Goal: Transaction & Acquisition: Purchase product/service

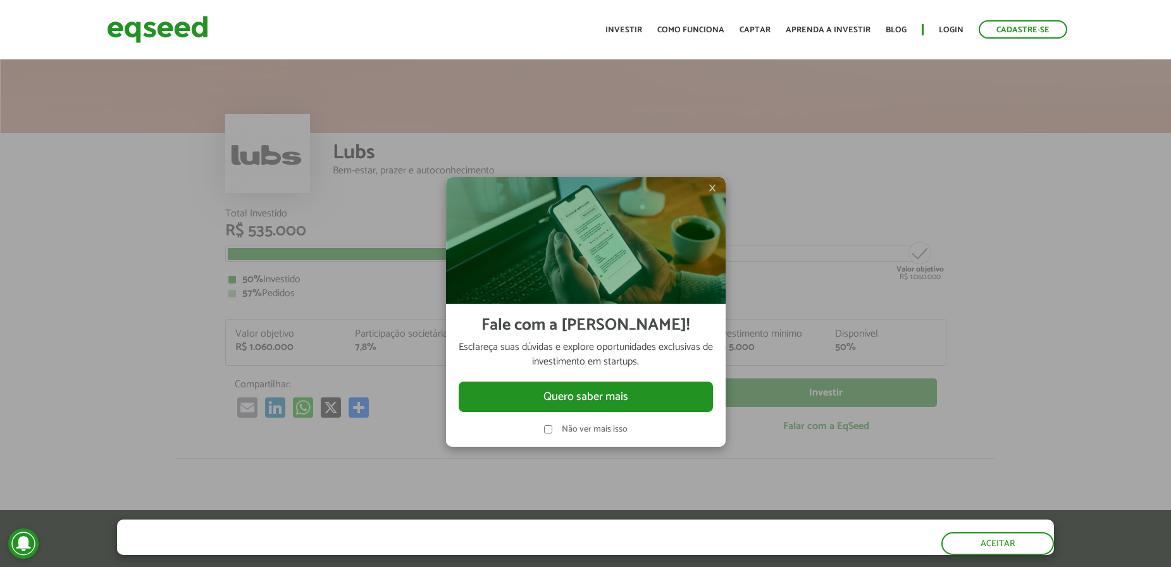
click at [581, 429] on label "Não ver mais isso" at bounding box center [595, 429] width 66 height 9
click at [715, 186] on span "×" at bounding box center [713, 187] width 8 height 15
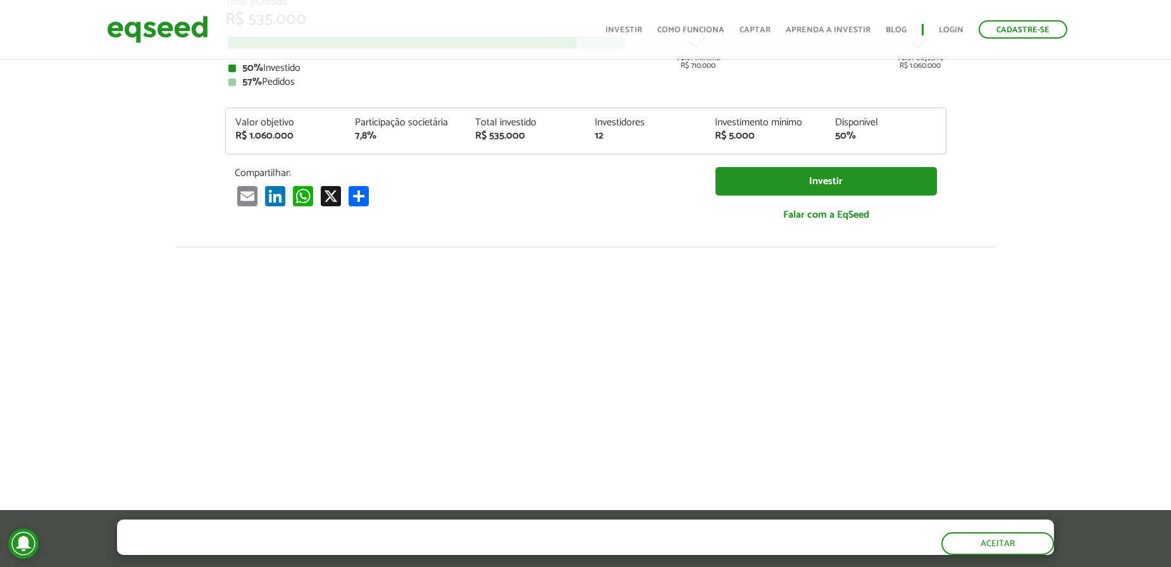
scroll to position [190, 0]
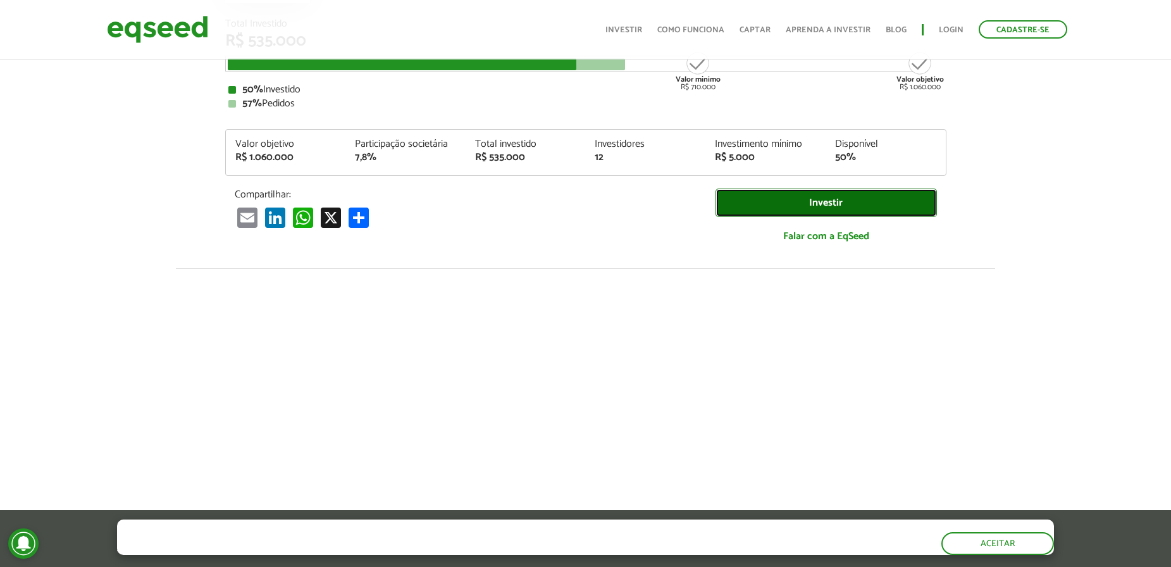
click at [813, 199] on link "Investir" at bounding box center [826, 203] width 221 height 28
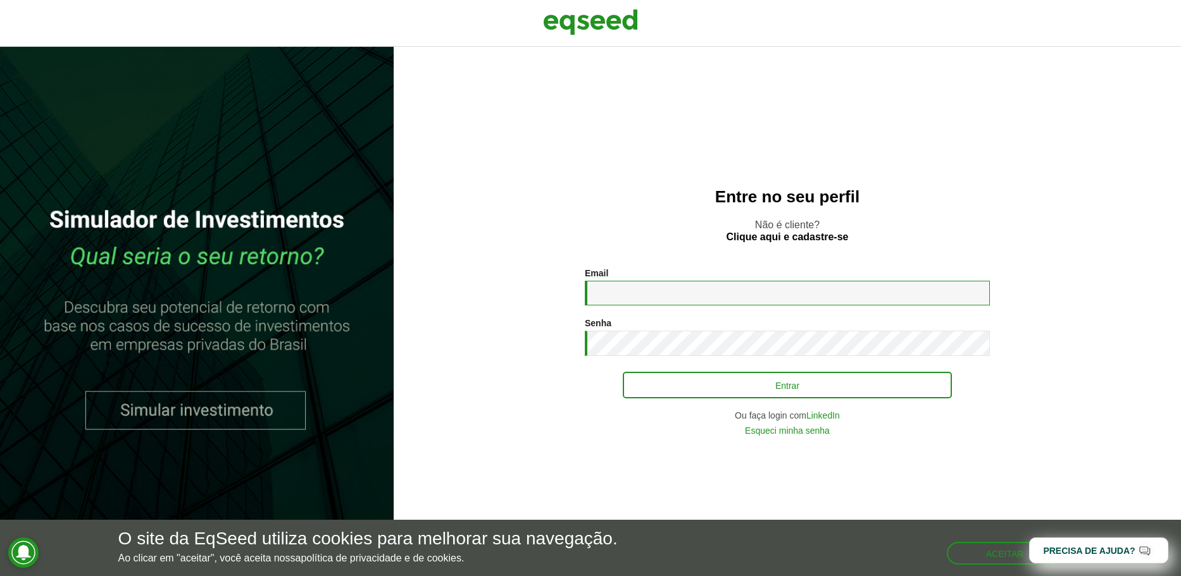
type input "**********"
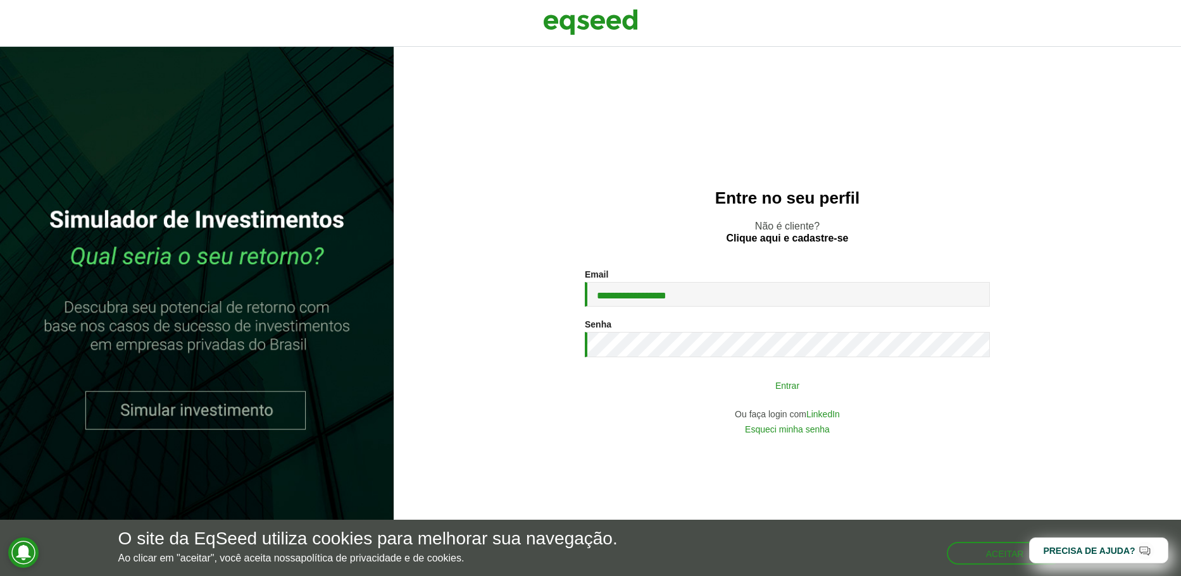
click at [730, 388] on button "Entrar" at bounding box center [787, 385] width 329 height 24
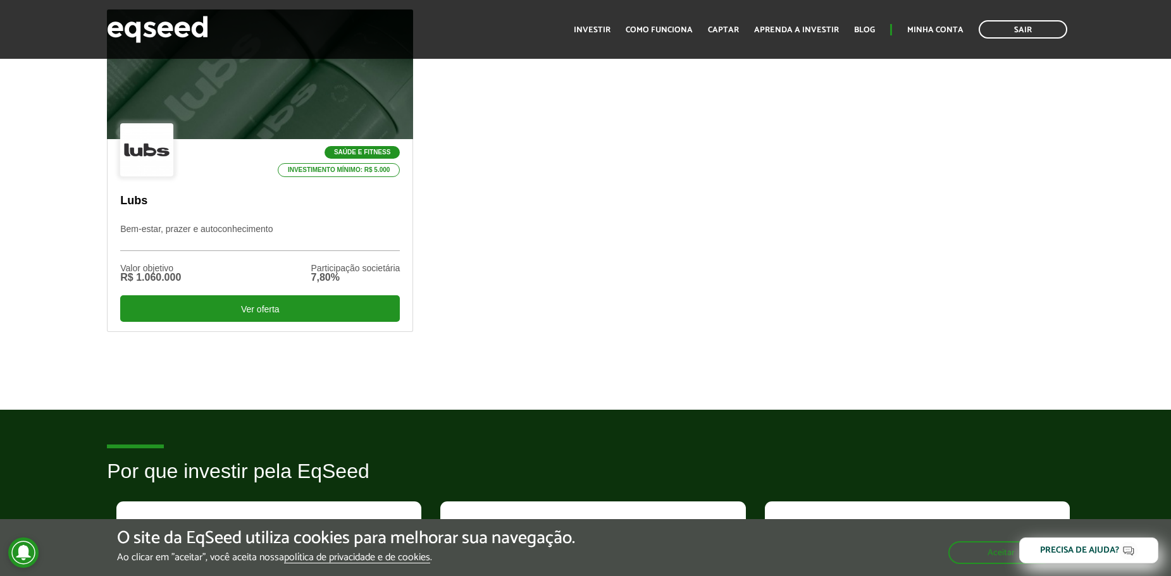
scroll to position [443, 0]
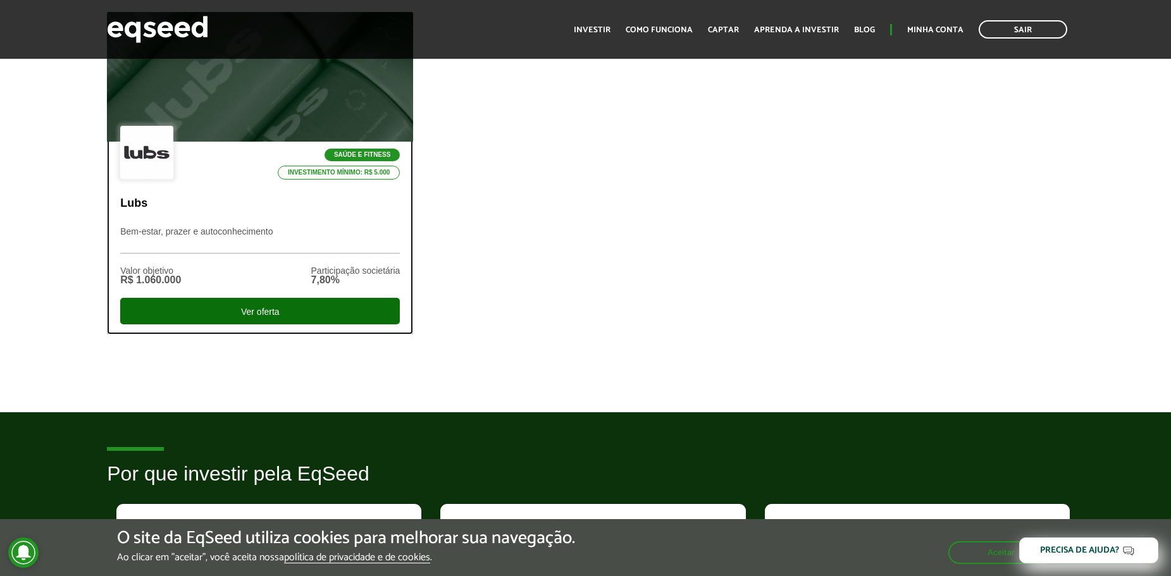
click at [232, 314] on div "Ver oferta" at bounding box center [260, 311] width 280 height 27
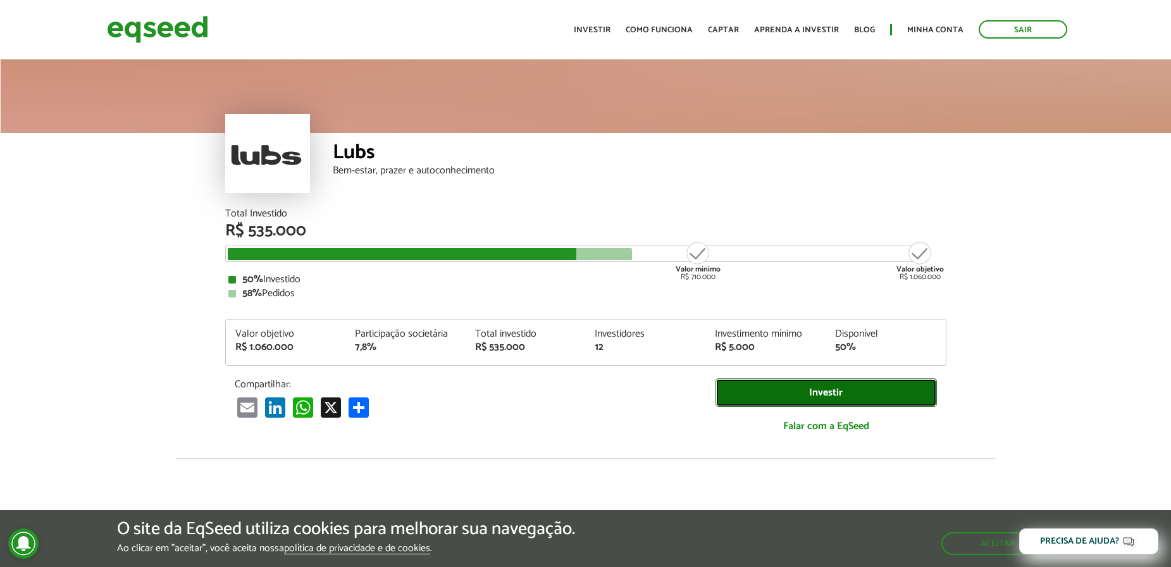
click at [831, 394] on link "Investir" at bounding box center [826, 392] width 221 height 28
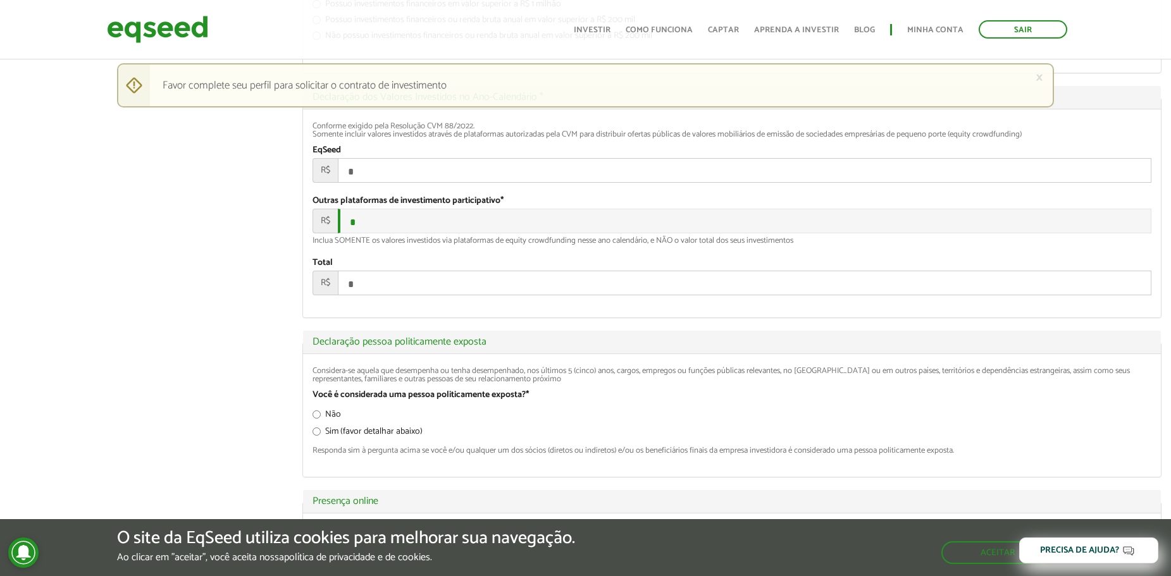
scroll to position [1518, 0]
type input "**********"
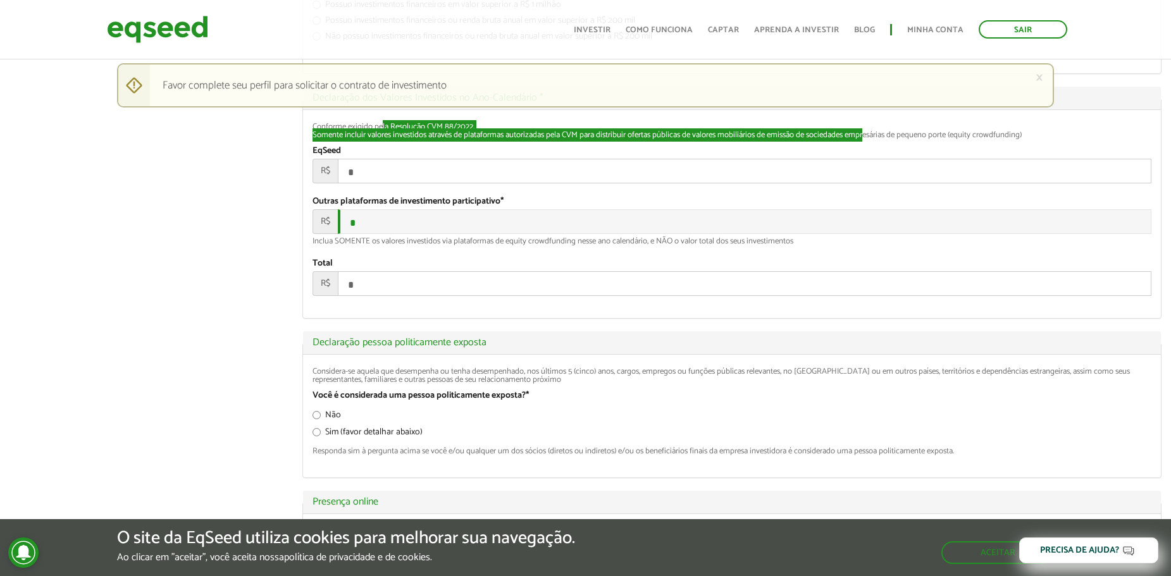
drag, startPoint x: 381, startPoint y: 239, endPoint x: 869, endPoint y: 255, distance: 487.4
click at [869, 139] on div "Conforme exigido pela Resolução CVM 88/2022. Somente incluir valores investidos…" at bounding box center [732, 131] width 839 height 16
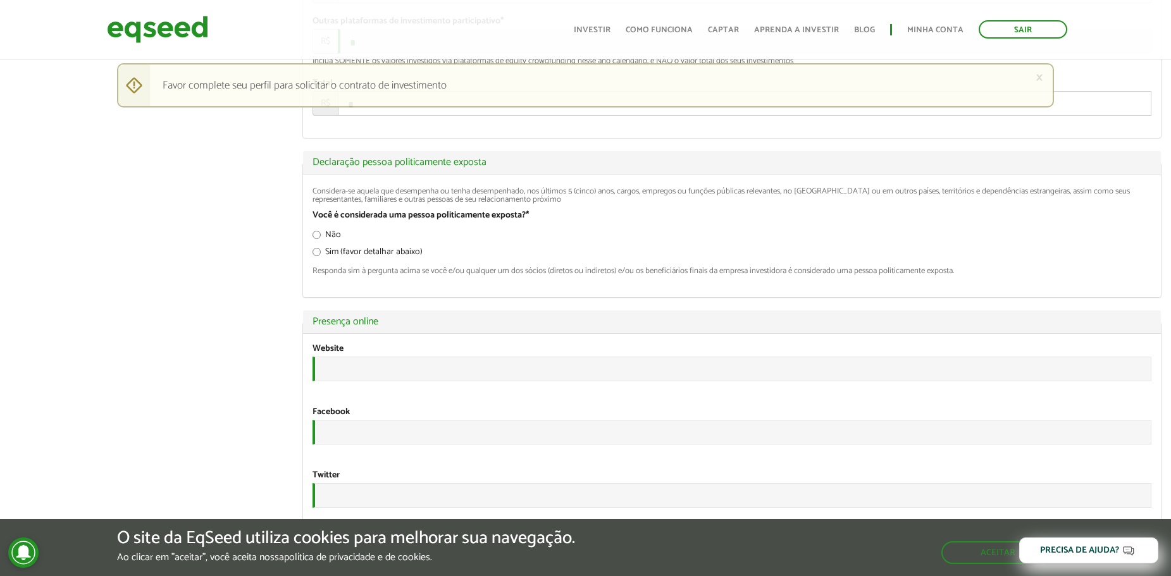
scroll to position [1480, 0]
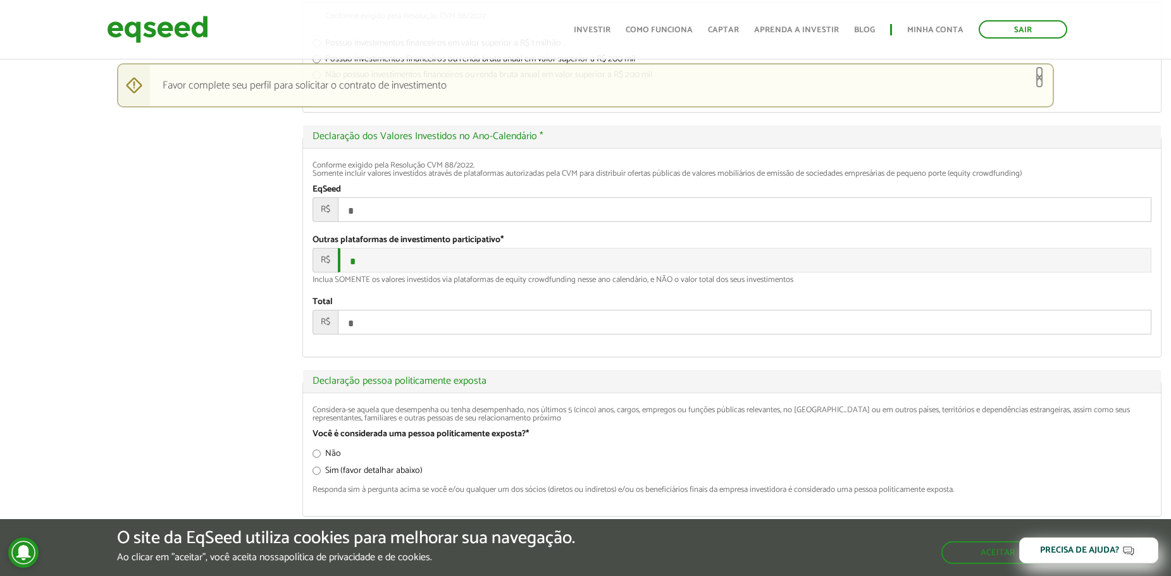
click at [1038, 76] on link "×" at bounding box center [1040, 77] width 8 height 13
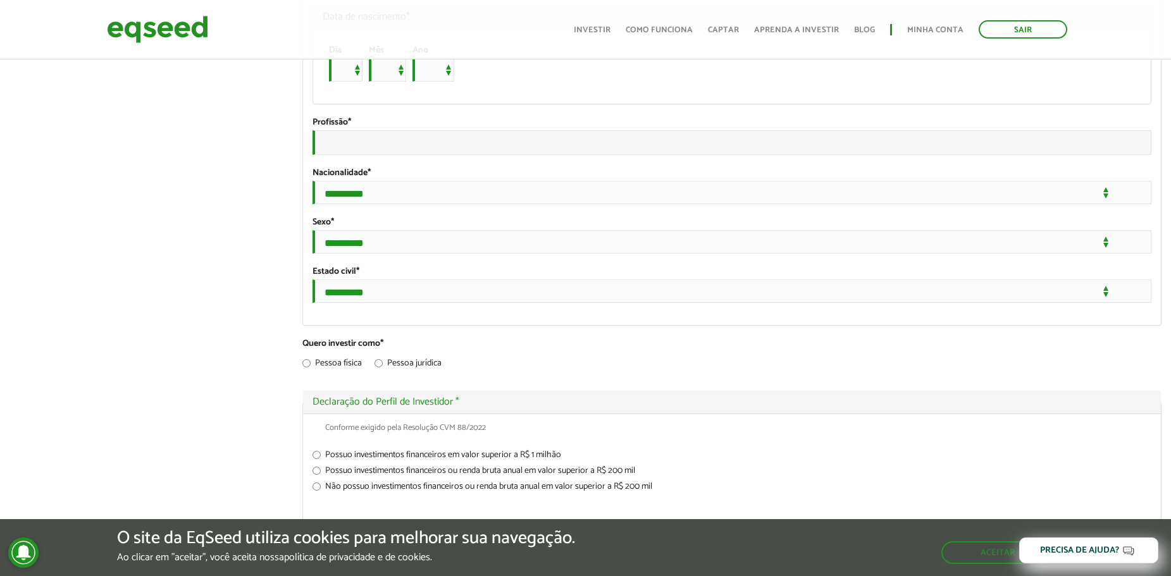
scroll to position [1037, 0]
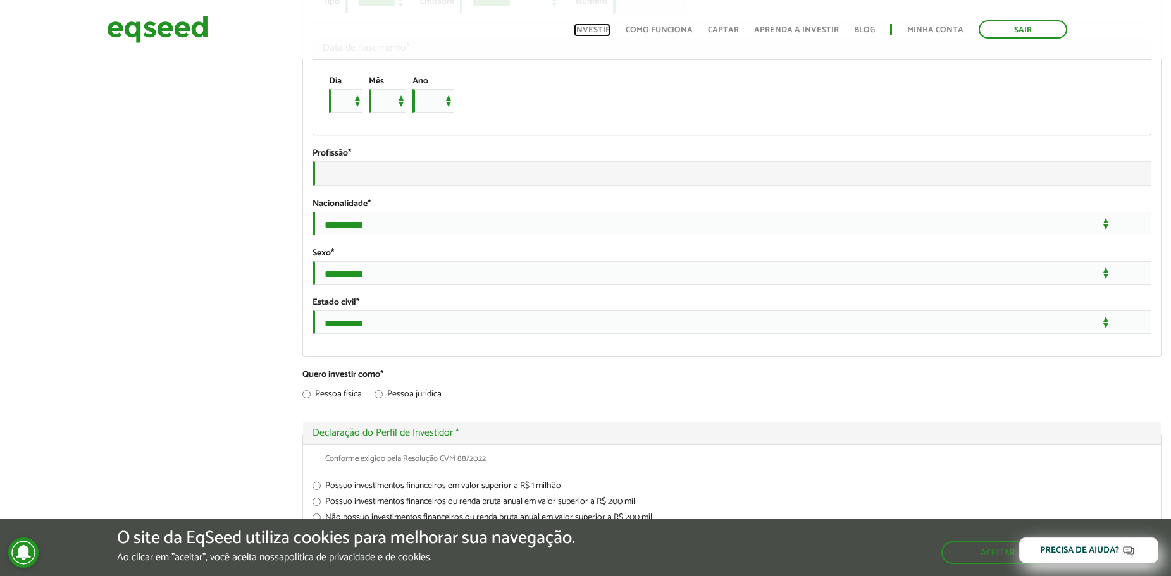
click at [598, 26] on link "Investir" at bounding box center [592, 30] width 37 height 8
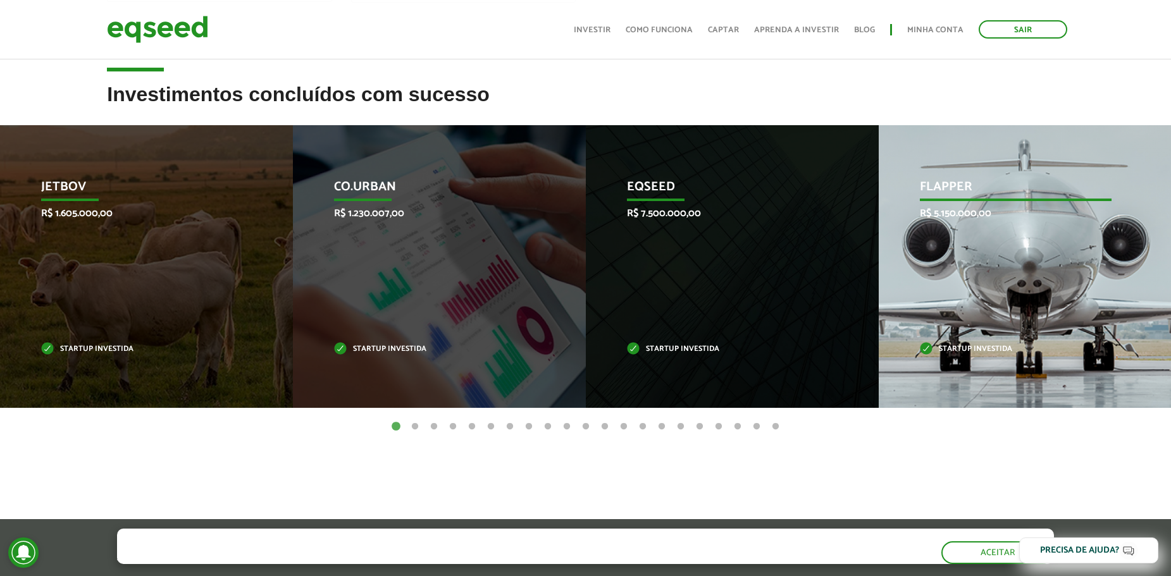
scroll to position [380, 0]
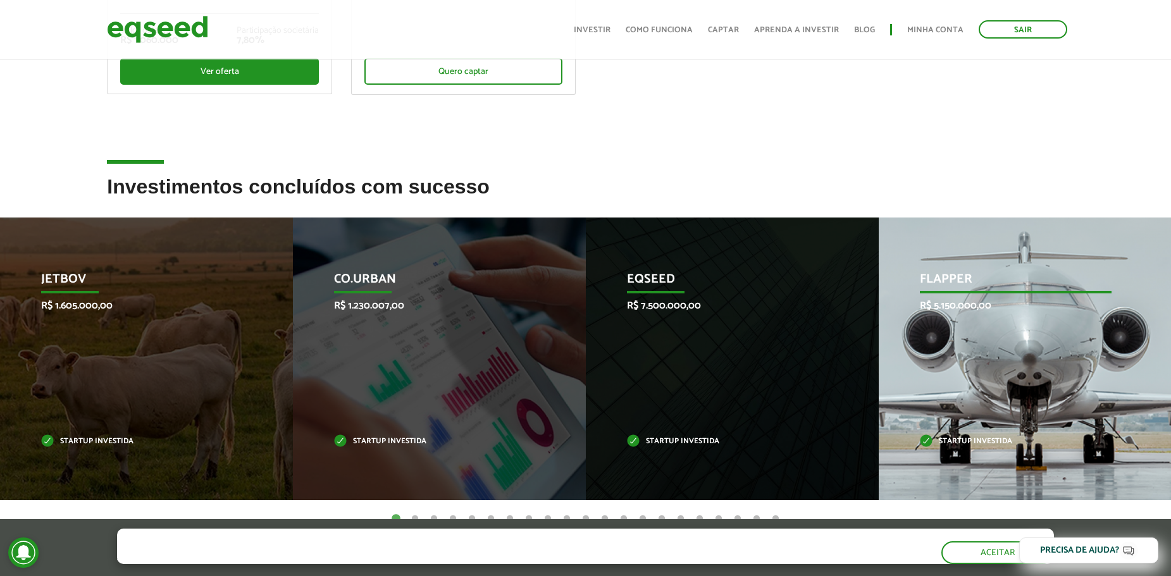
click at [1024, 358] on div "Flapper R$ 5.150.000,00 Startup investida" at bounding box center [1016, 359] width 274 height 283
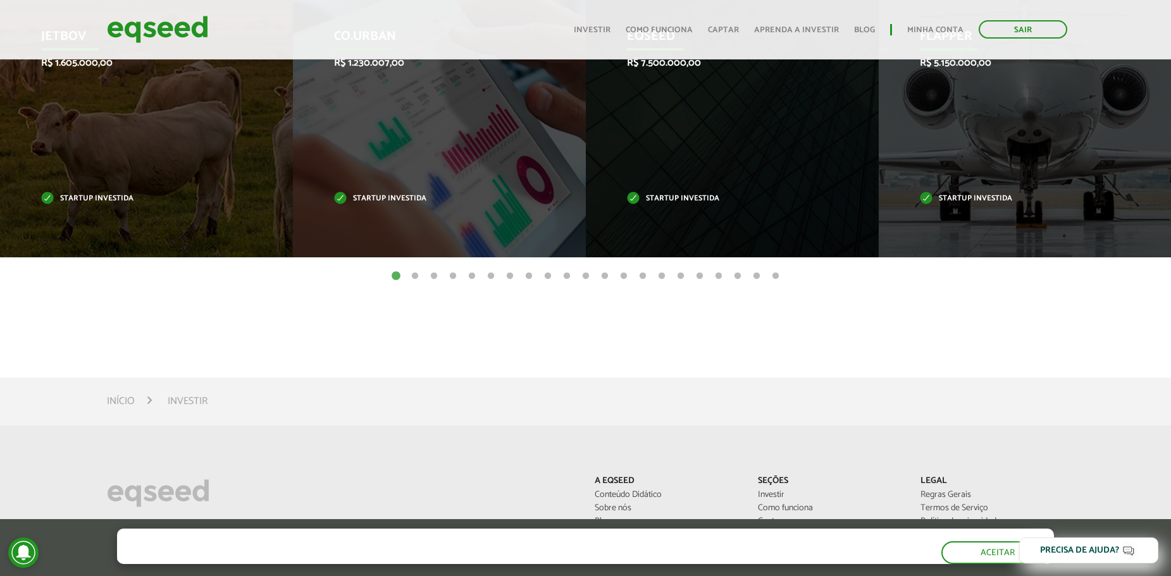
scroll to position [633, 0]
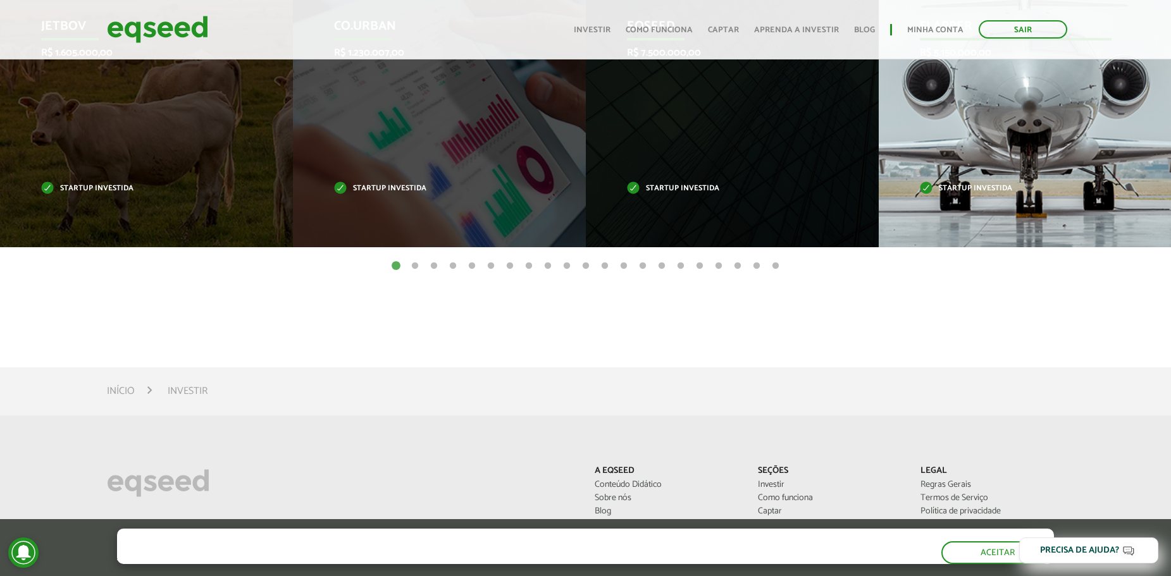
click at [984, 161] on div "Flapper R$ 5.150.000,00 Startup investida" at bounding box center [1016, 106] width 274 height 283
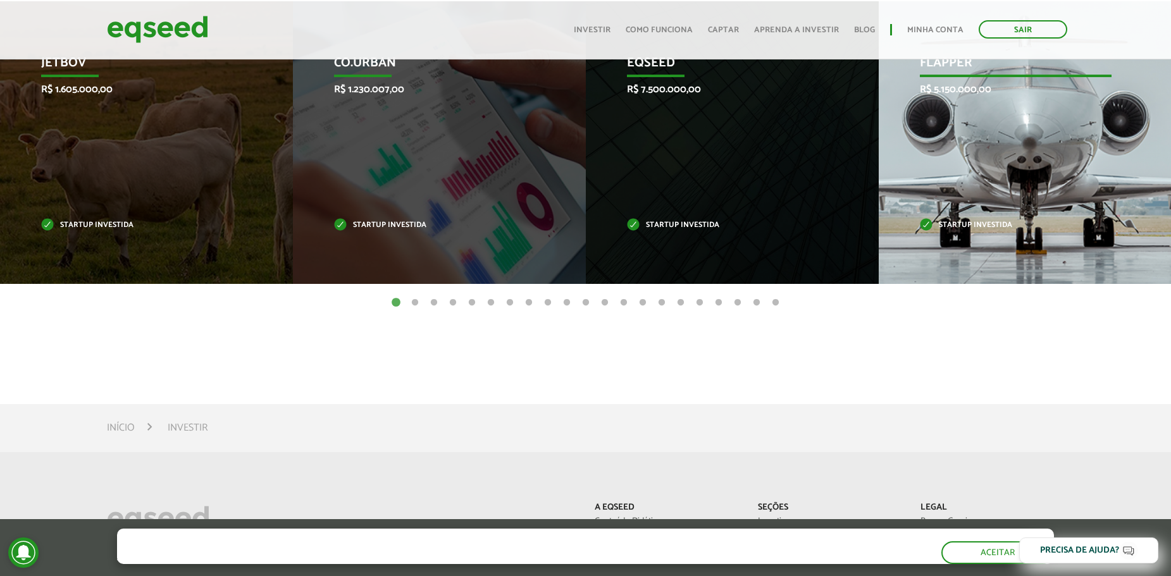
scroll to position [443, 0]
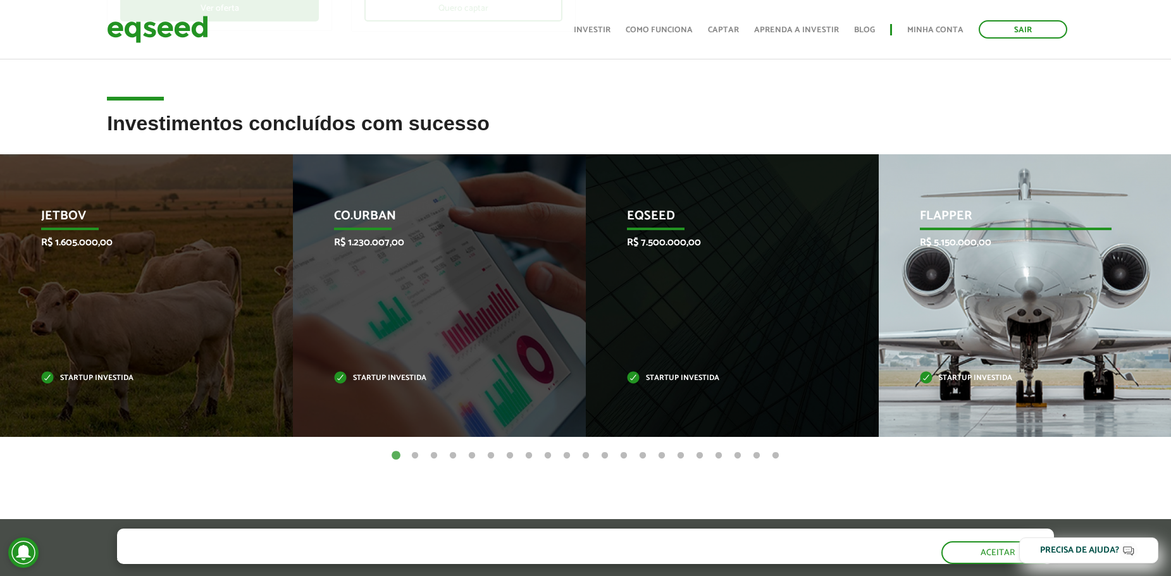
click at [940, 216] on p "Flapper" at bounding box center [1016, 220] width 192 height 22
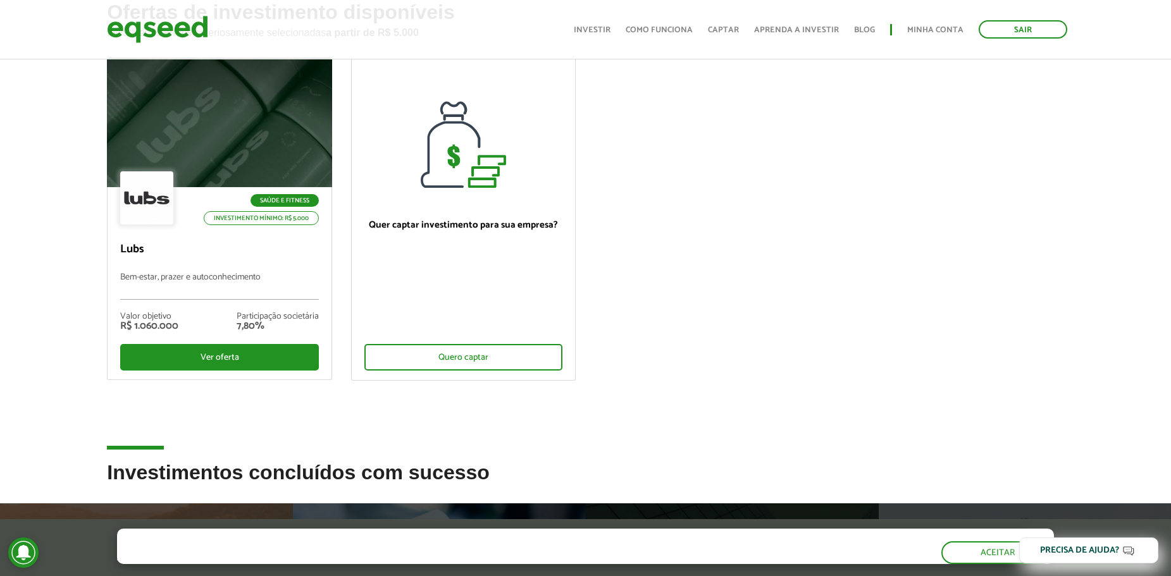
scroll to position [190, 0]
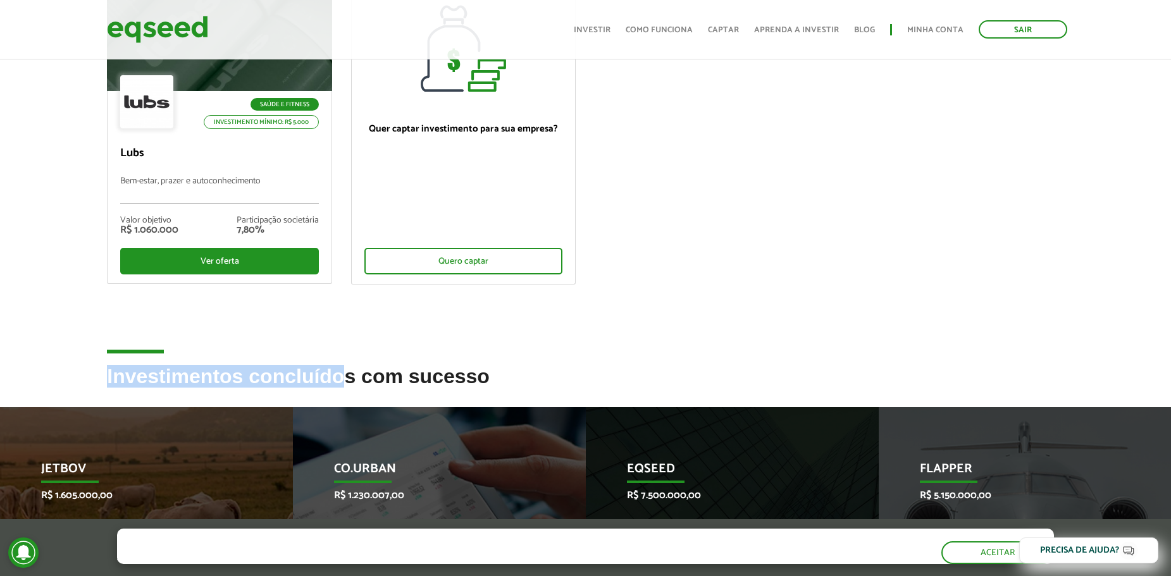
drag, startPoint x: 152, startPoint y: 350, endPoint x: 349, endPoint y: 369, distance: 197.0
click at [349, 369] on h2 "Investimentos concluídos com sucesso" at bounding box center [585, 386] width 957 height 41
click at [61, 313] on div "Ofertas de investimento disponíveis Invista em startups criteriosamente selecio…" at bounding box center [585, 135] width 1171 height 461
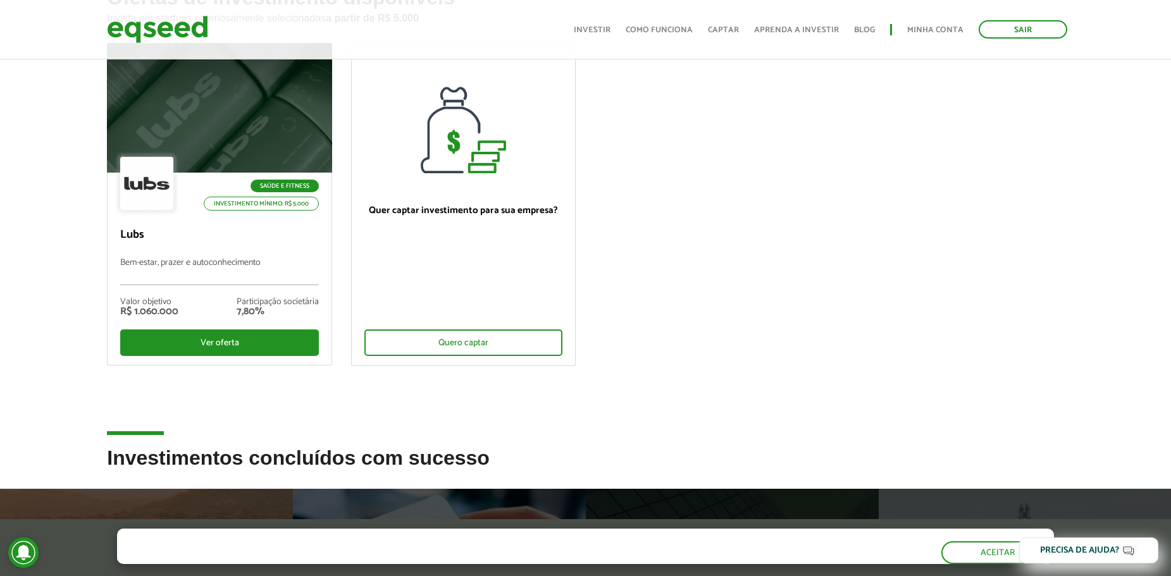
scroll to position [92, 0]
